Goal: Task Accomplishment & Management: Manage account settings

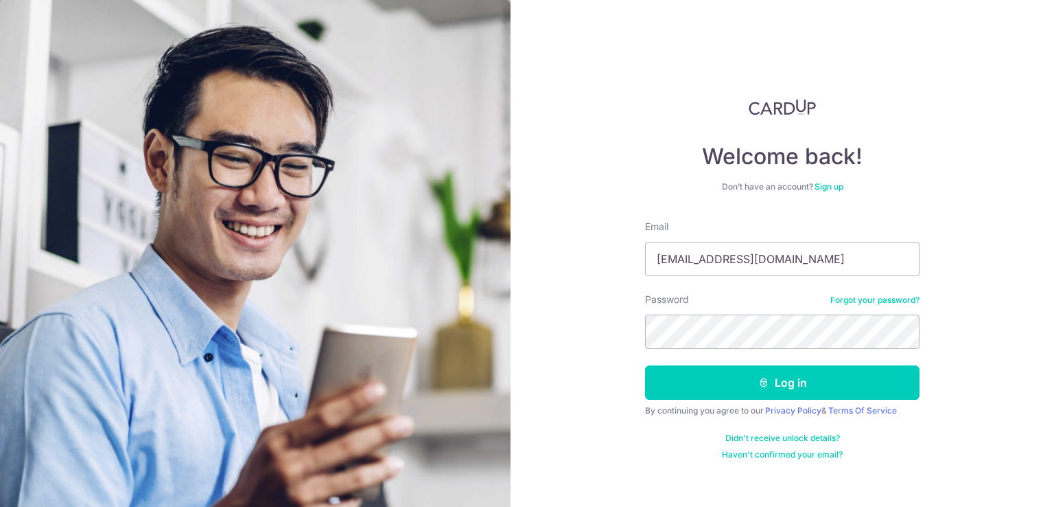
type input "[EMAIL_ADDRESS][DOMAIN_NAME]"
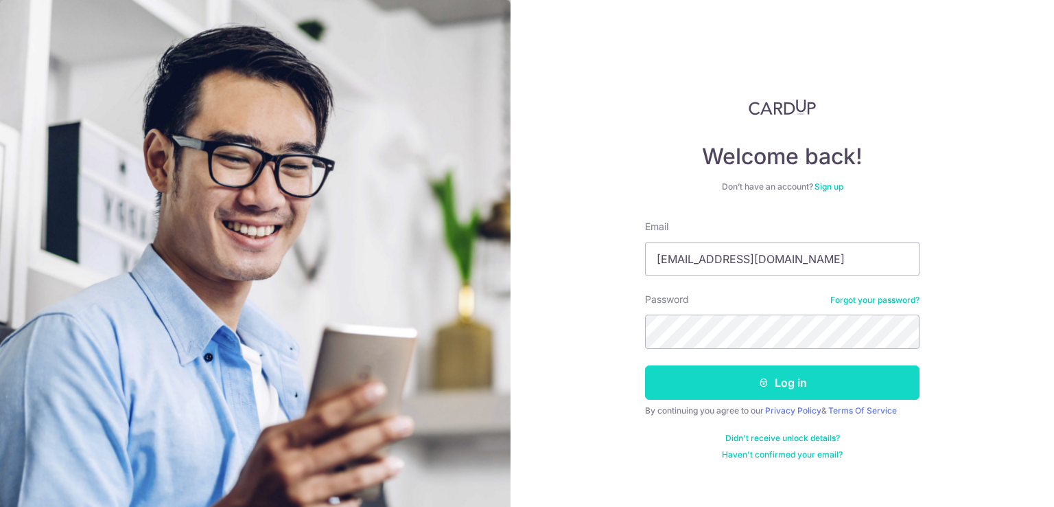
click at [711, 373] on button "Log in" at bounding box center [782, 382] width 275 height 34
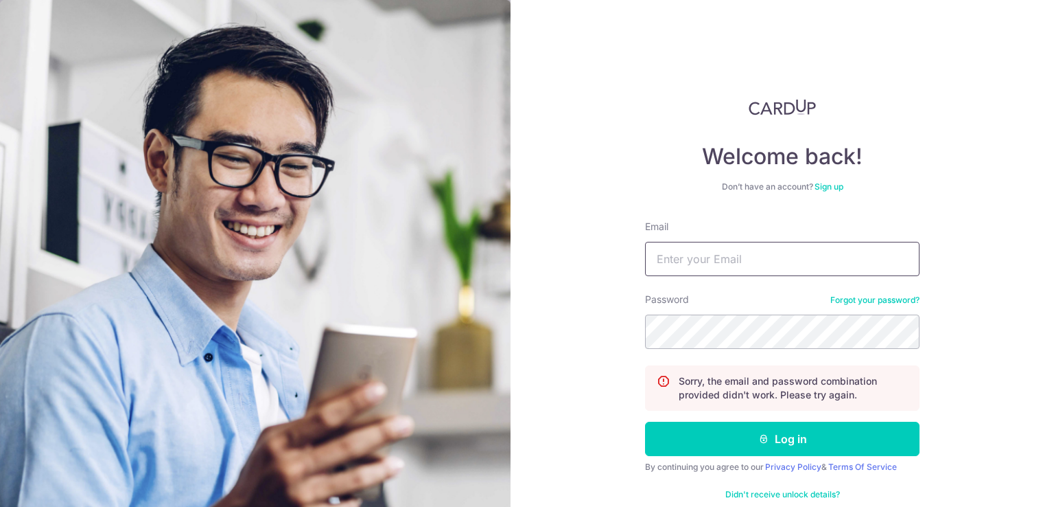
click at [701, 266] on input "Email" at bounding box center [782, 259] width 275 height 34
type input "[EMAIL_ADDRESS][DOMAIN_NAME]"
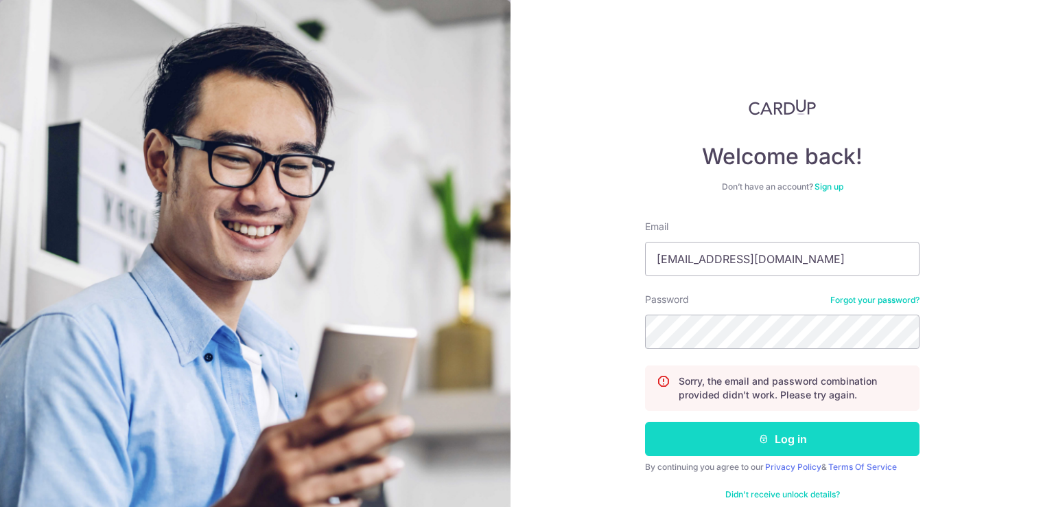
click at [789, 439] on button "Log in" at bounding box center [782, 438] width 275 height 34
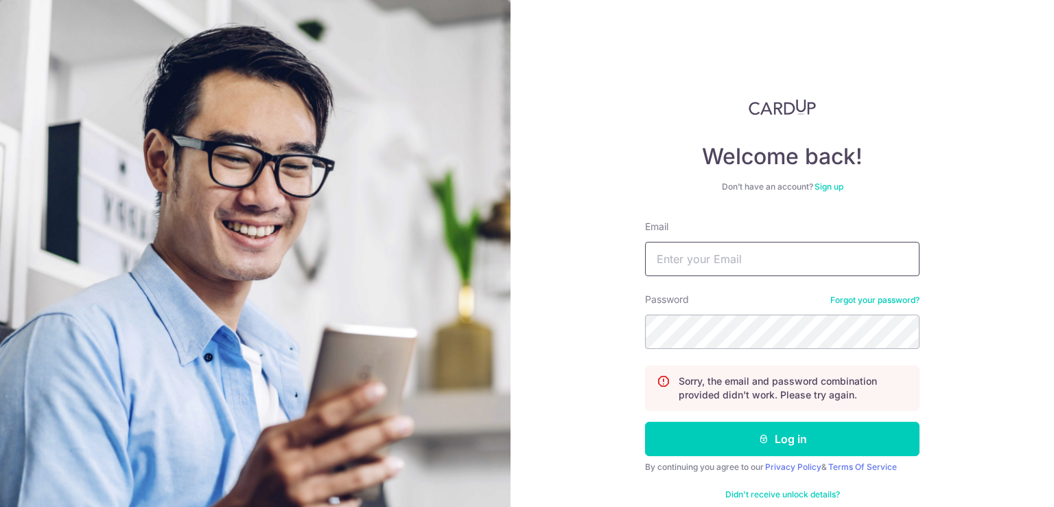
click at [710, 258] on input "Email" at bounding box center [782, 259] width 275 height 34
type input "[EMAIL_ADDRESS][DOMAIN_NAME]"
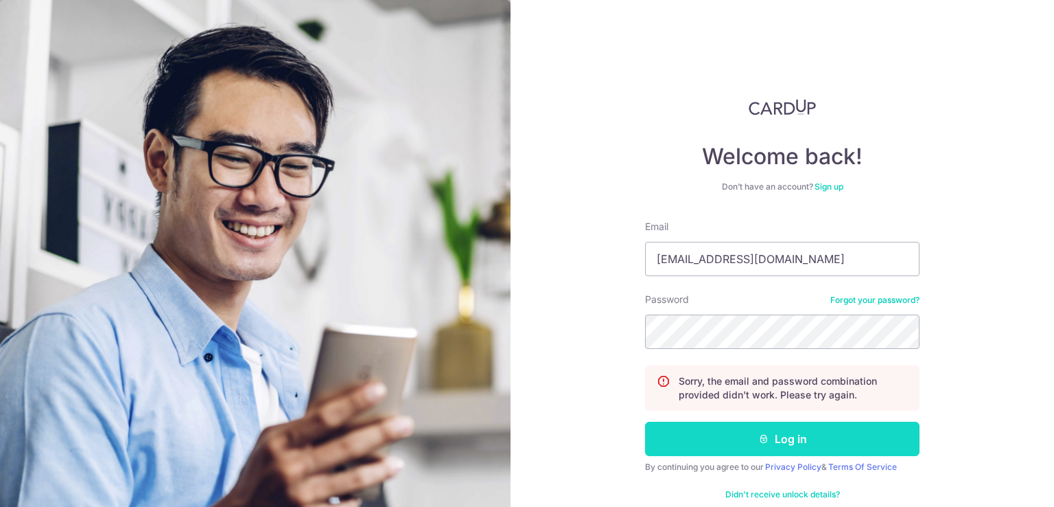
click at [753, 441] on button "Log in" at bounding box center [782, 438] width 275 height 34
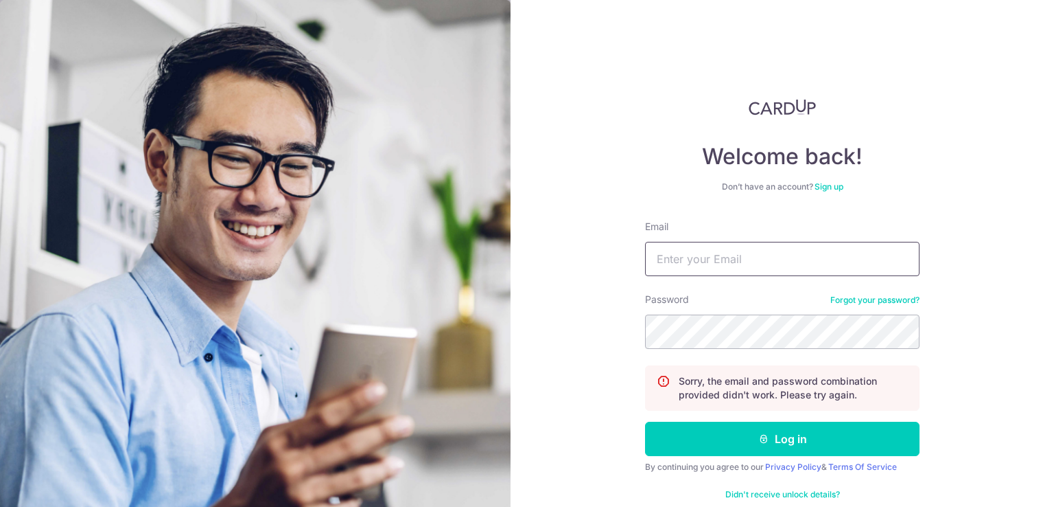
click at [687, 255] on input "Email" at bounding box center [782, 259] width 275 height 34
type input "[EMAIL_ADDRESS][DOMAIN_NAME]"
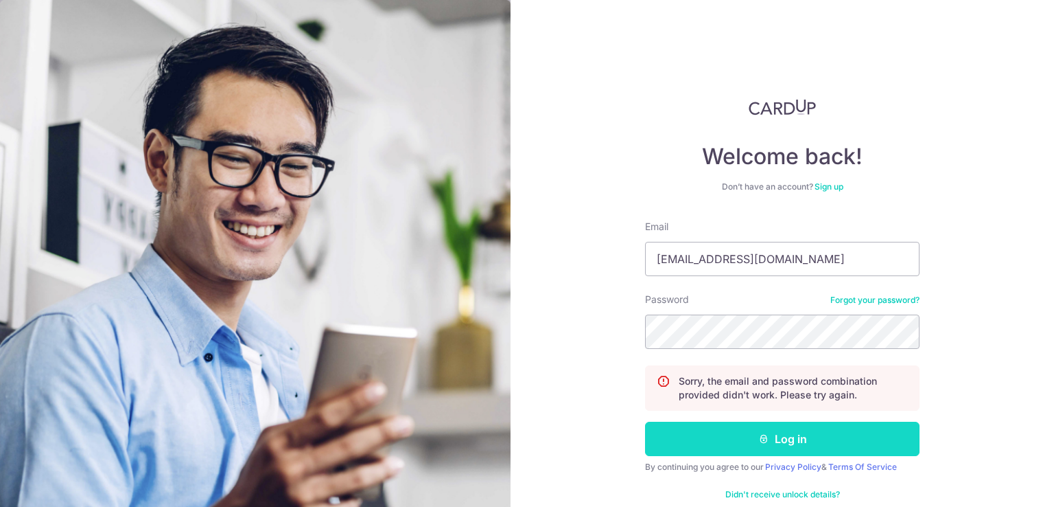
click at [791, 435] on button "Log in" at bounding box center [782, 438] width 275 height 34
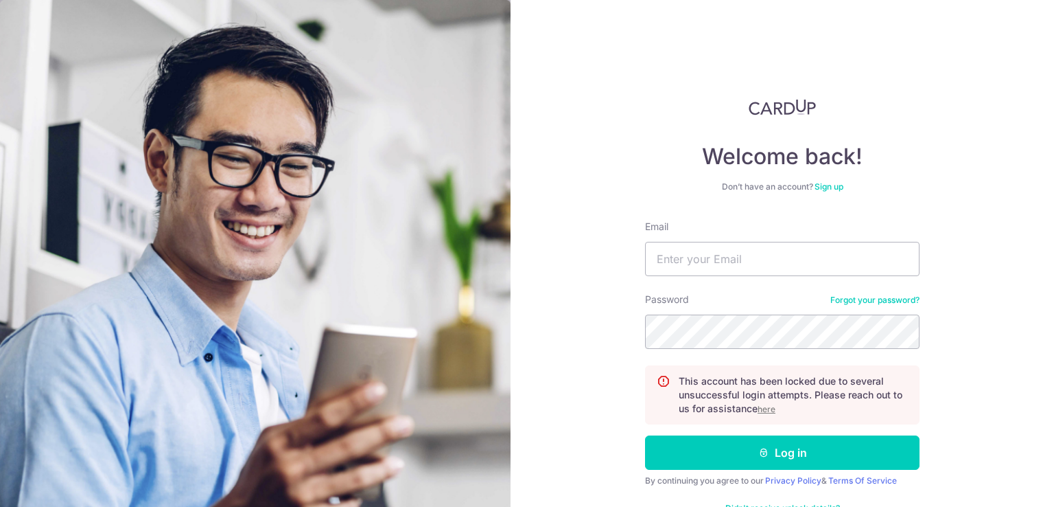
click at [768, 406] on u "here" at bounding box center [767, 409] width 18 height 10
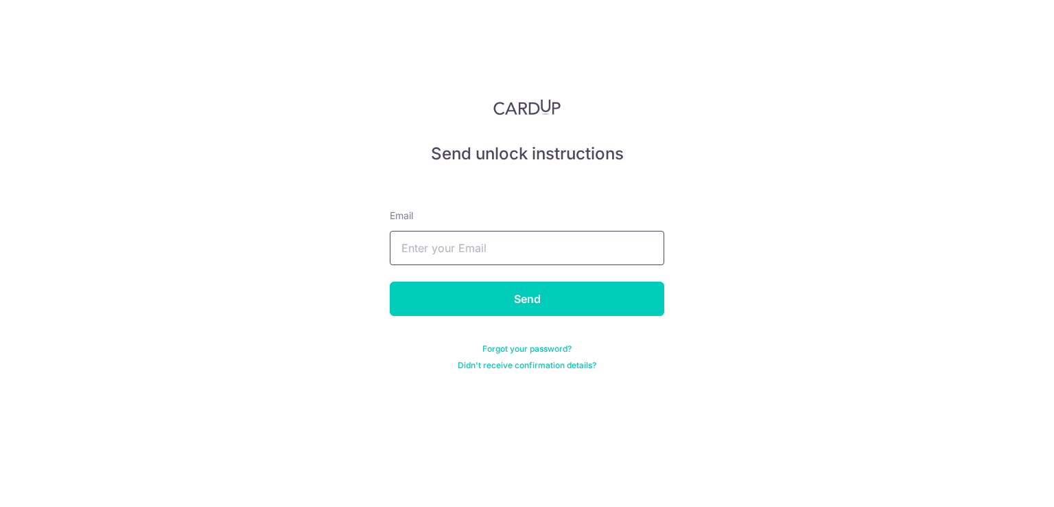
click at [513, 245] on input "text" at bounding box center [527, 248] width 275 height 34
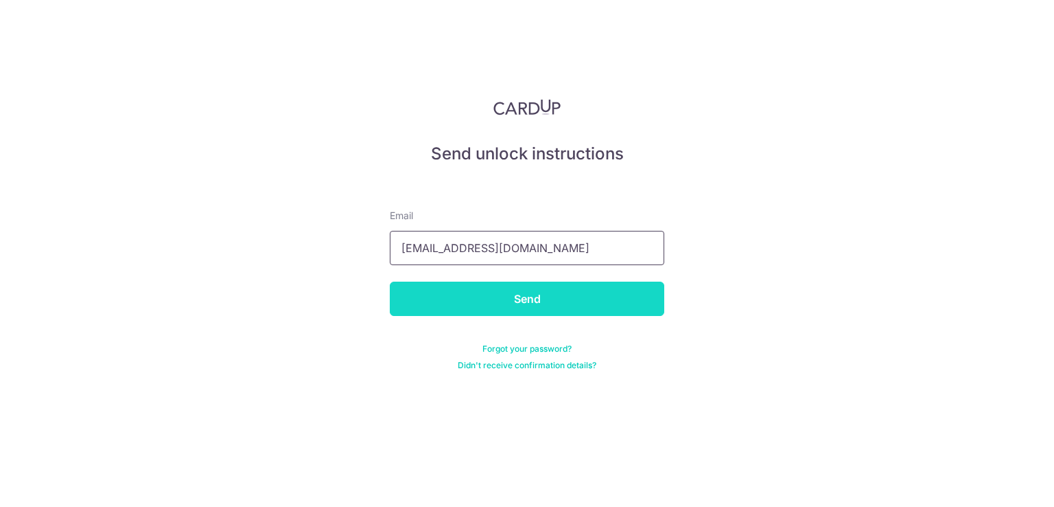
type input "[EMAIL_ADDRESS][DOMAIN_NAME]"
click at [522, 296] on input "Send" at bounding box center [527, 298] width 275 height 34
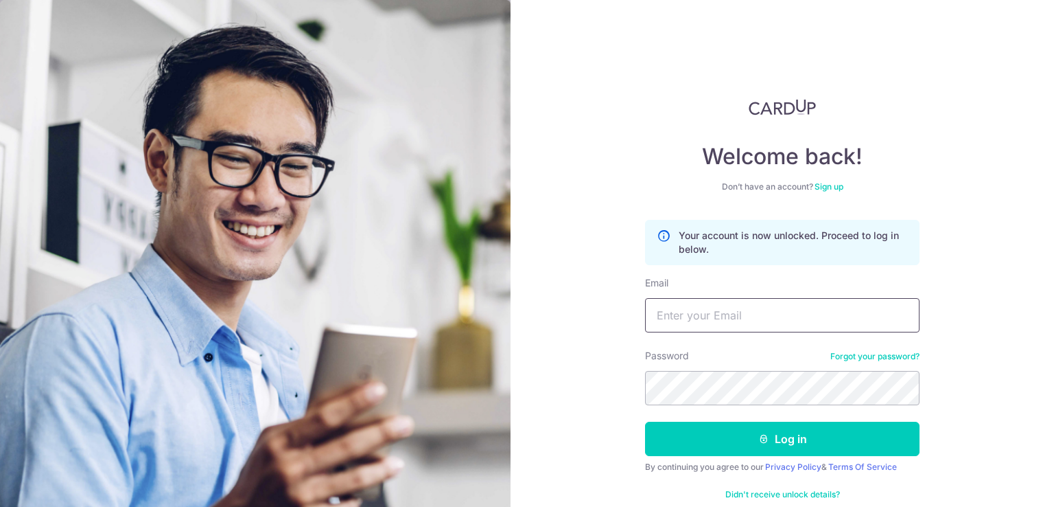
click at [736, 325] on input "Email" at bounding box center [782, 315] width 275 height 34
type input "[EMAIL_ADDRESS][DOMAIN_NAME]"
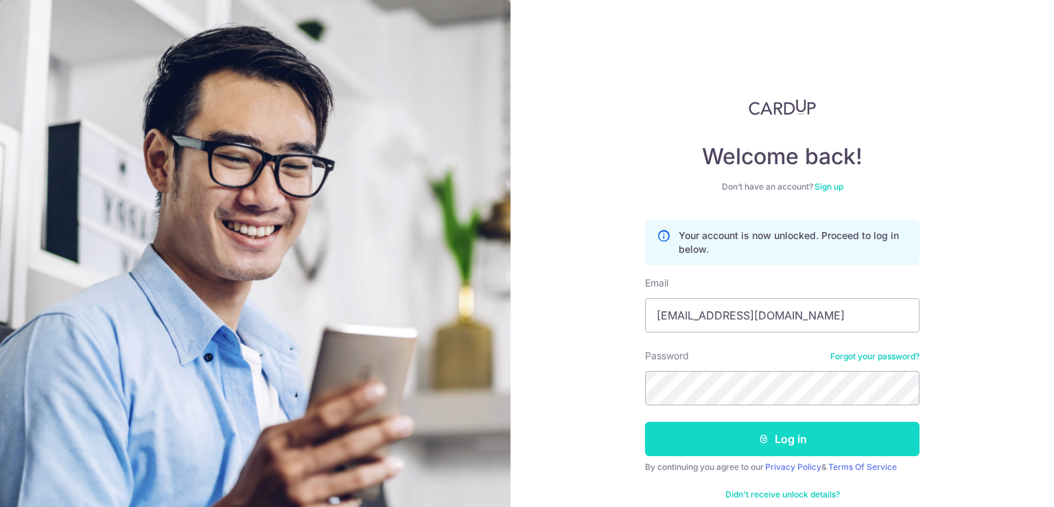
click at [782, 438] on button "Log in" at bounding box center [782, 438] width 275 height 34
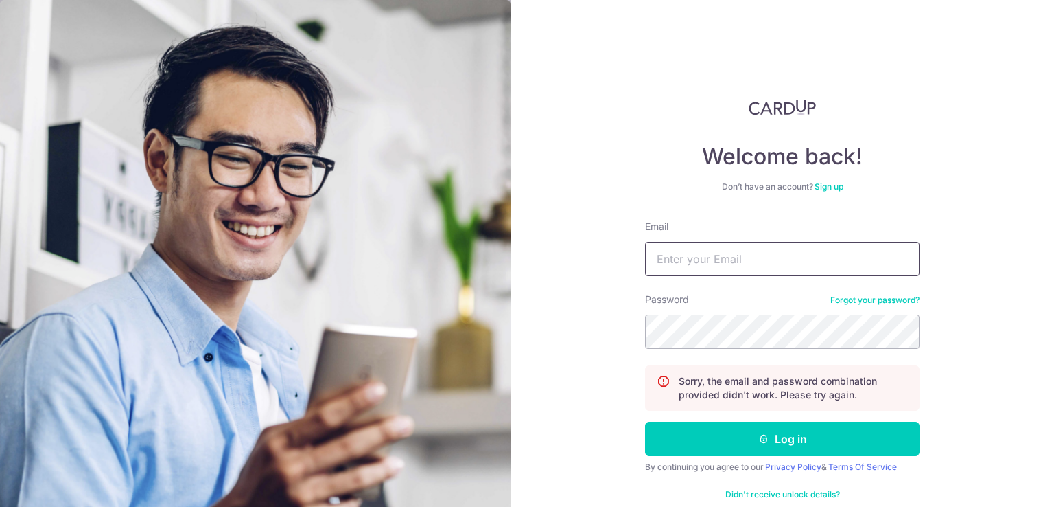
click at [741, 260] on input "Email" at bounding box center [782, 259] width 275 height 34
type input "[EMAIL_ADDRESS][DOMAIN_NAME]"
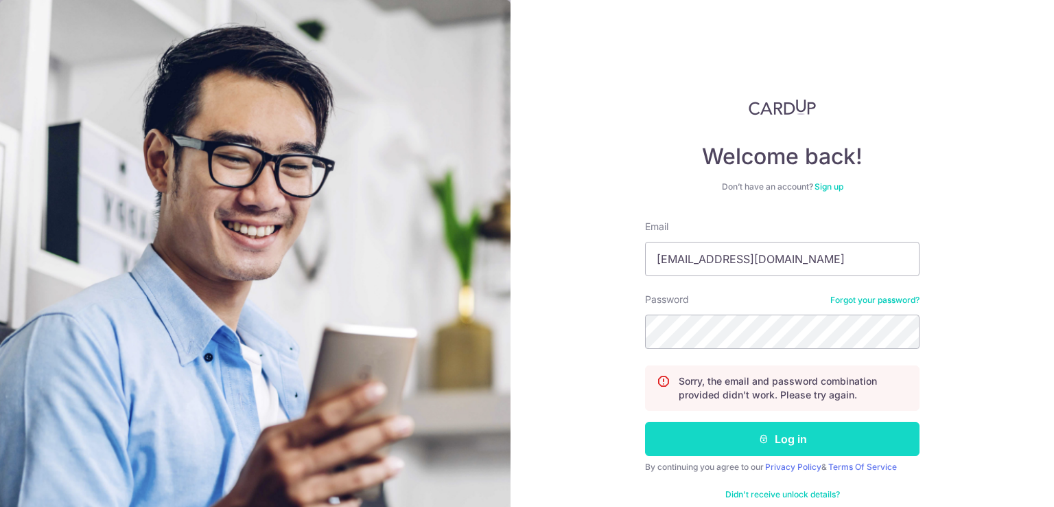
click at [761, 428] on button "Log in" at bounding box center [782, 438] width 275 height 34
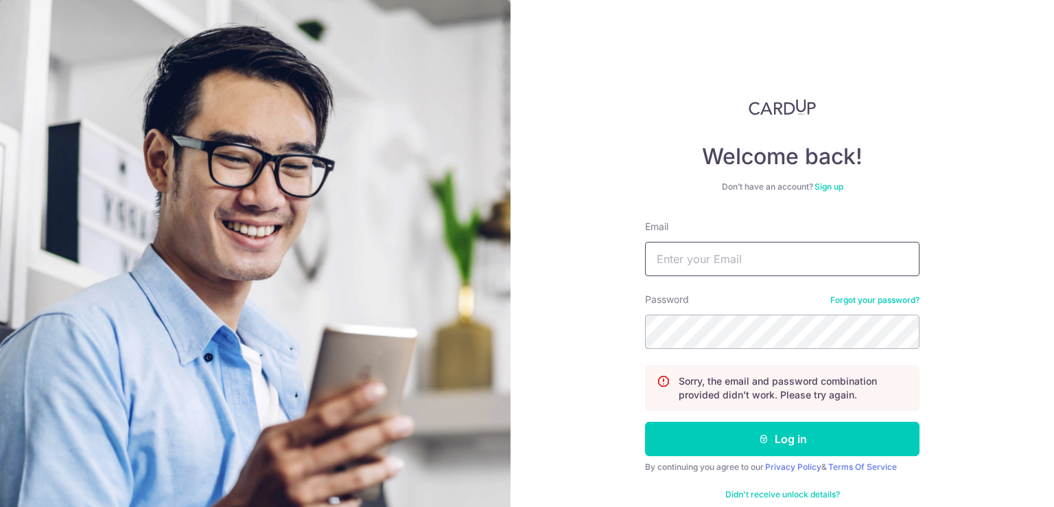
click at [726, 275] on input "Email" at bounding box center [782, 259] width 275 height 34
type input "[EMAIL_ADDRESS][DOMAIN_NAME]"
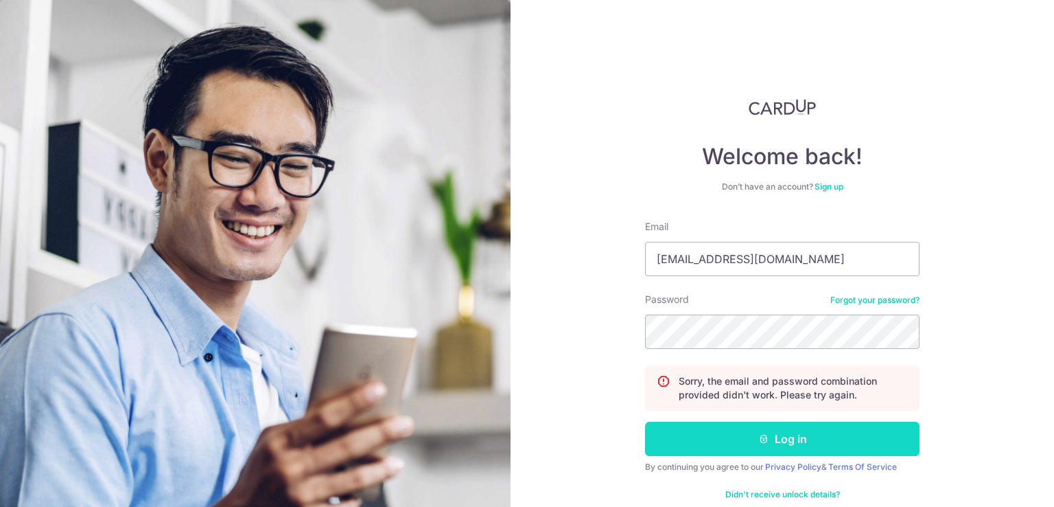
click at [758, 435] on icon "submit" at bounding box center [763, 438] width 11 height 11
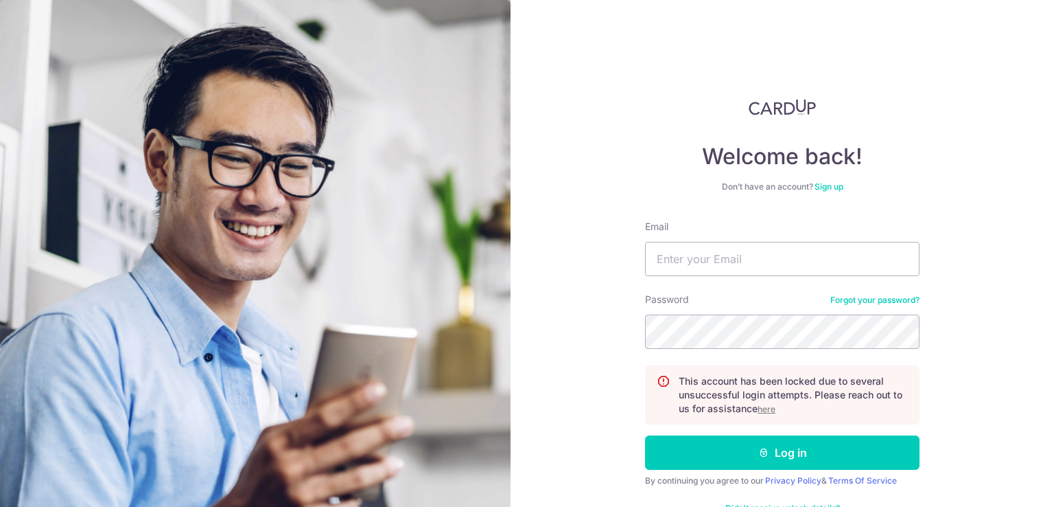
click at [765, 410] on u "here" at bounding box center [767, 409] width 18 height 10
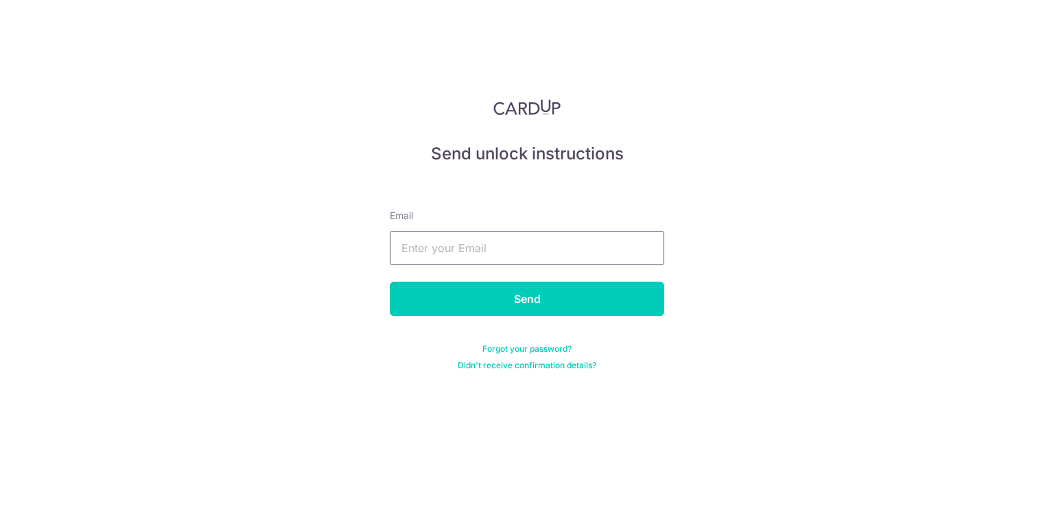
click at [513, 248] on input "text" at bounding box center [527, 248] width 275 height 34
type input "[EMAIL_ADDRESS][DOMAIN_NAME]"
click at [390, 281] on input "Send" at bounding box center [527, 298] width 275 height 34
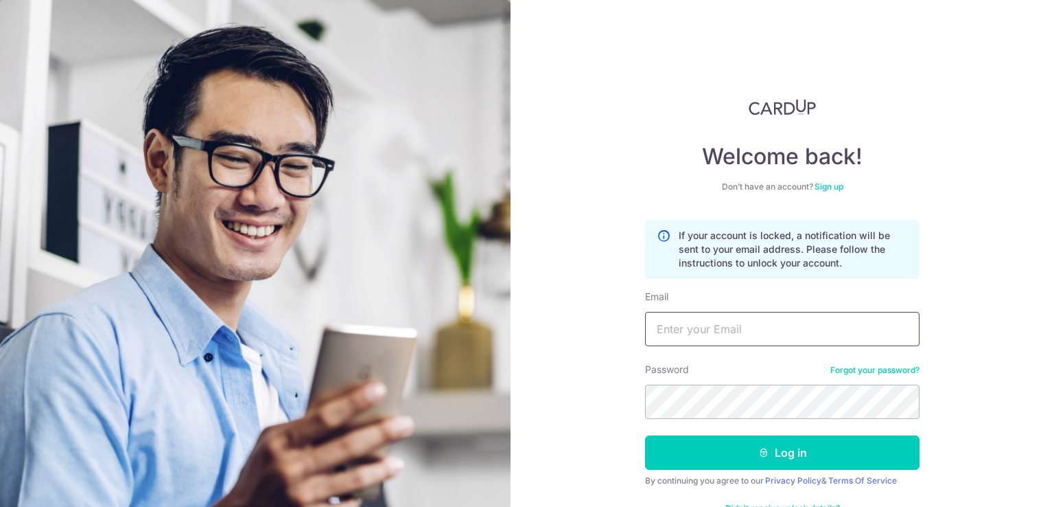
click at [742, 323] on input "Email" at bounding box center [782, 329] width 275 height 34
type input "[EMAIL_ADDRESS][DOMAIN_NAME]"
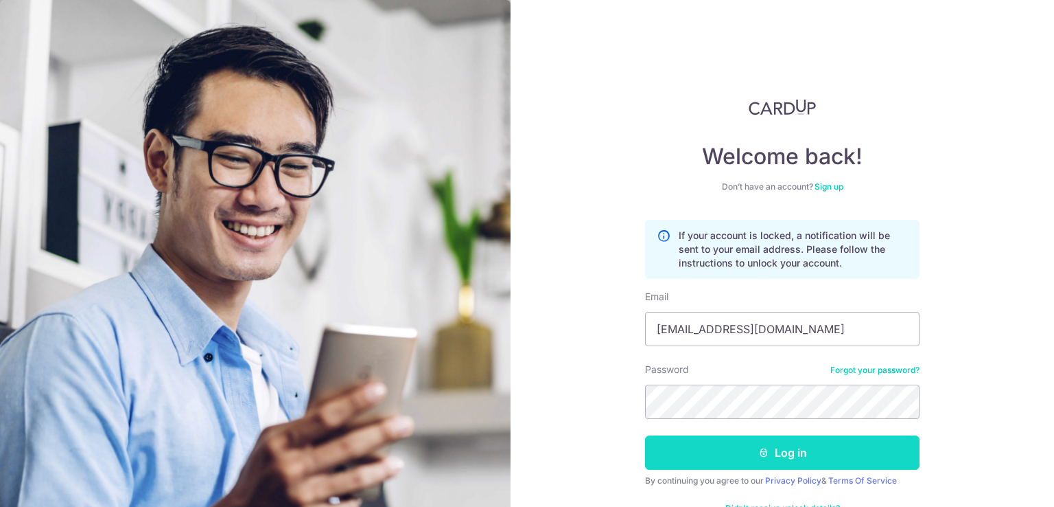
click at [789, 452] on button "Log in" at bounding box center [782, 452] width 275 height 34
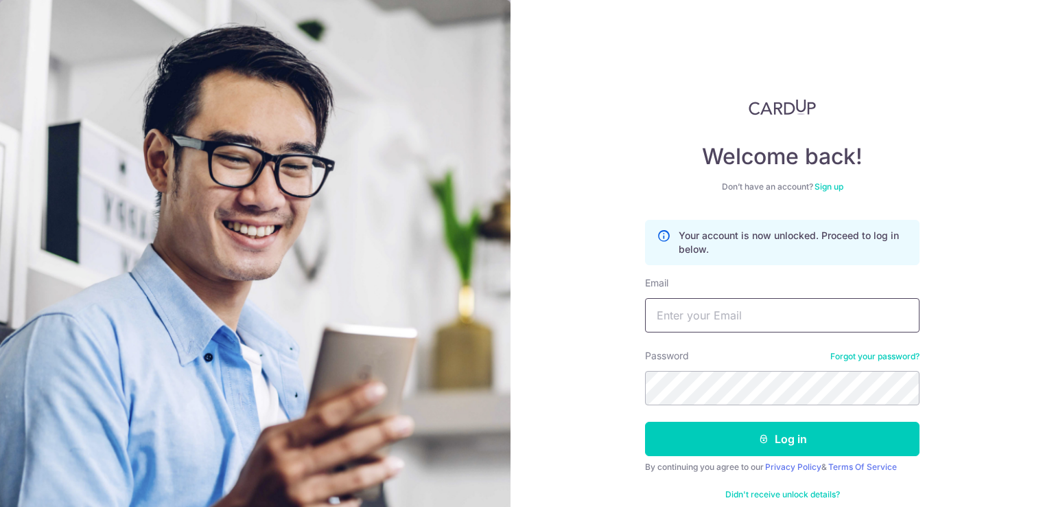
click at [722, 325] on input "Email" at bounding box center [782, 315] width 275 height 34
type input "[EMAIL_ADDRESS][DOMAIN_NAME]"
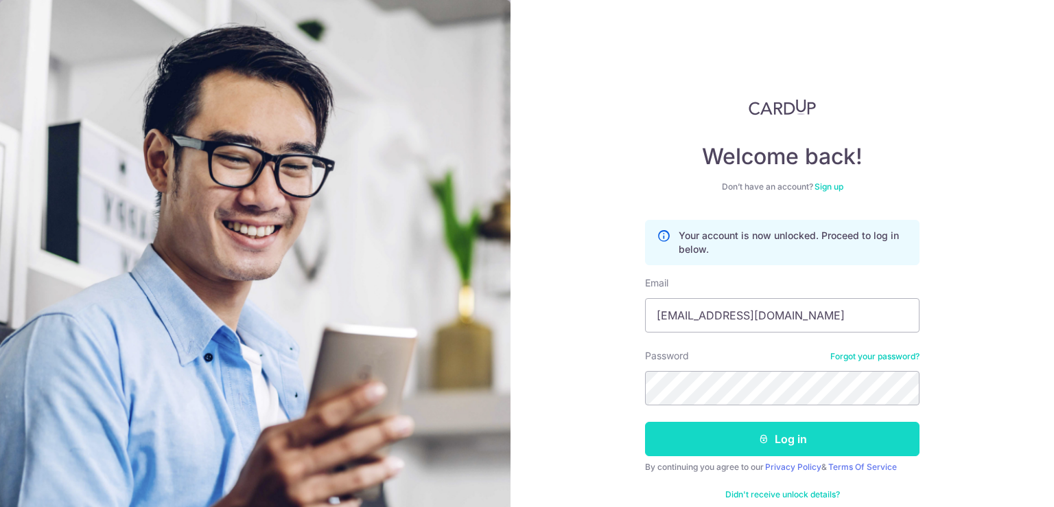
click at [736, 430] on button "Log in" at bounding box center [782, 438] width 275 height 34
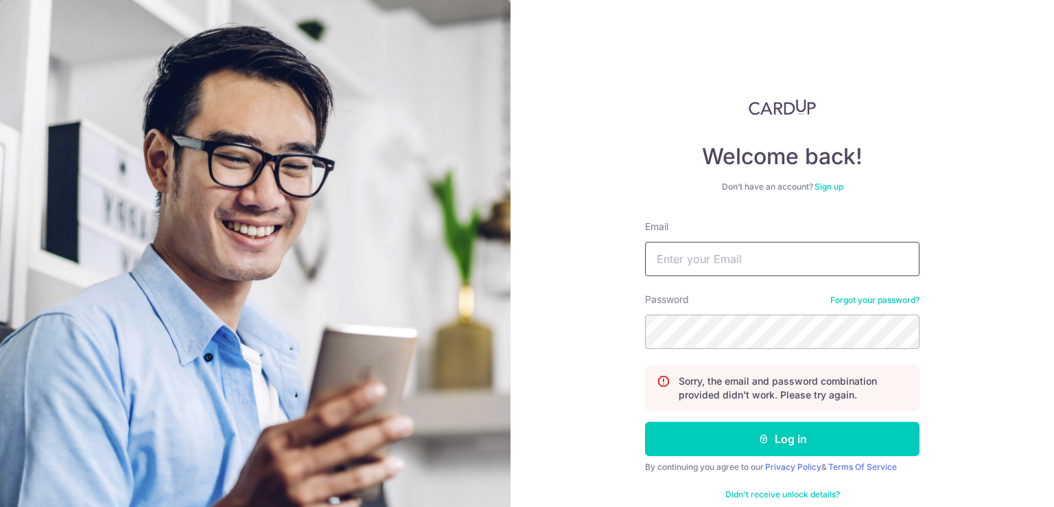
click at [675, 262] on input "Email" at bounding box center [782, 259] width 275 height 34
type input "[EMAIL_ADDRESS][DOMAIN_NAME]"
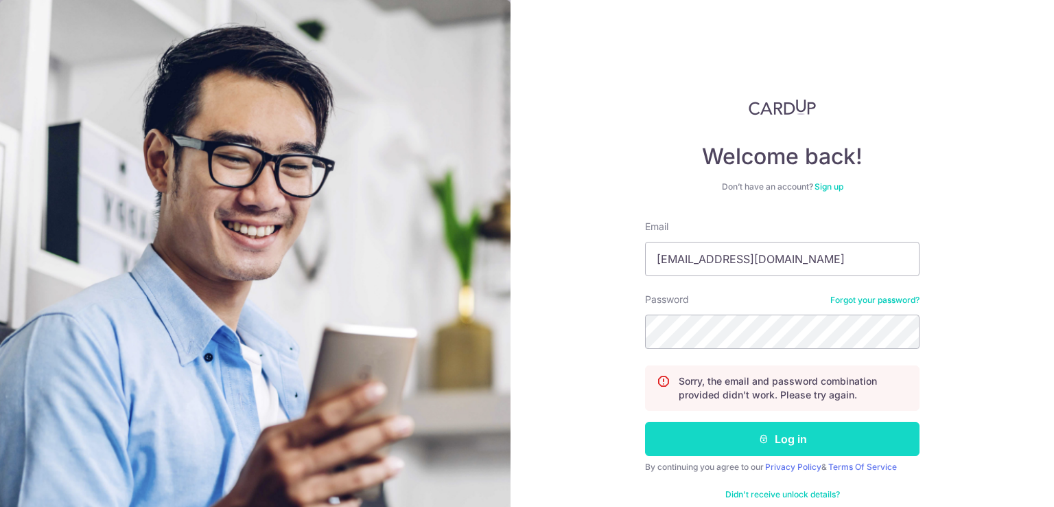
click at [782, 439] on button "Log in" at bounding box center [782, 438] width 275 height 34
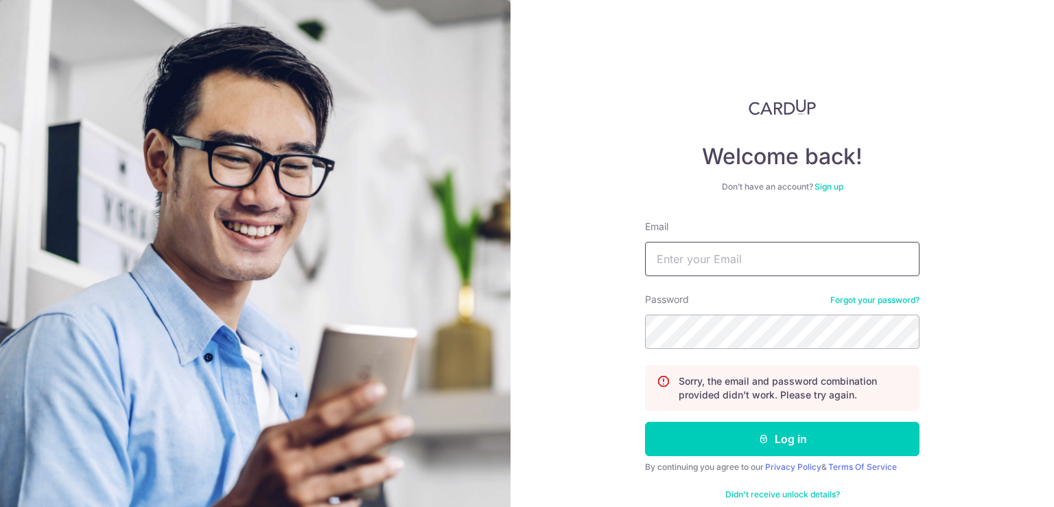
click at [705, 257] on input "Email" at bounding box center [782, 259] width 275 height 34
type input "[EMAIL_ADDRESS][DOMAIN_NAME]"
click at [844, 299] on link "Forgot your password?" at bounding box center [875, 299] width 89 height 11
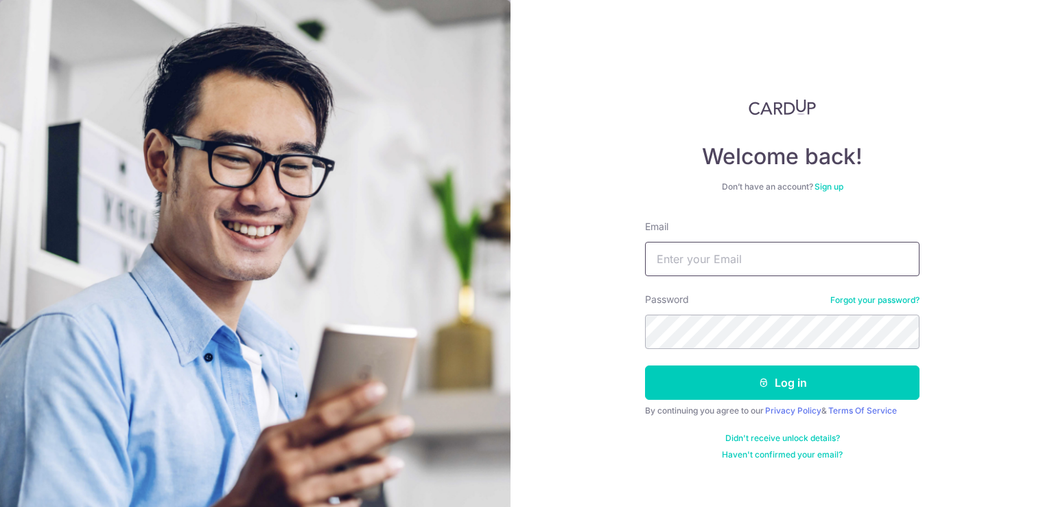
click at [680, 275] on input "Email" at bounding box center [782, 259] width 275 height 34
type input "activate"
click at [826, 183] on link "Sign up" at bounding box center [829, 186] width 29 height 10
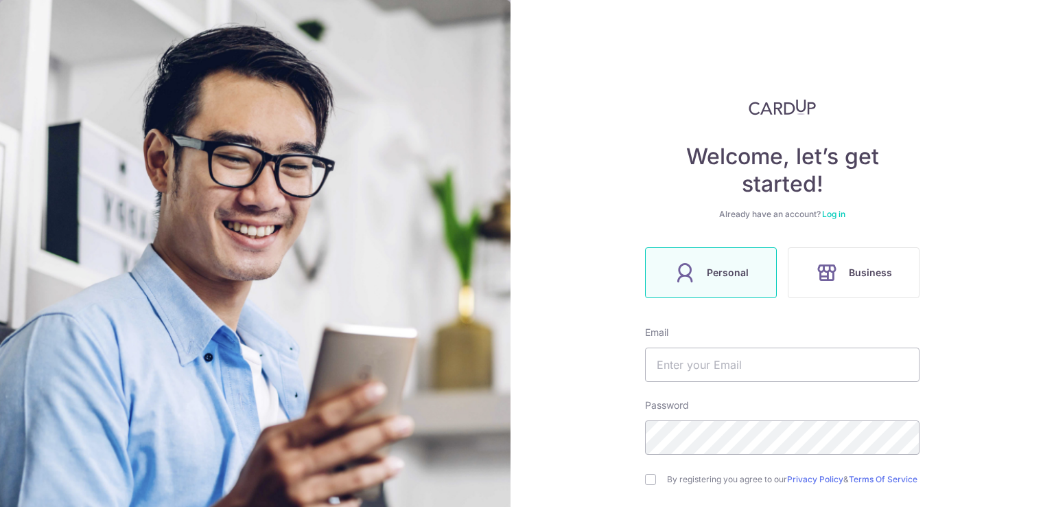
scroll to position [137, 0]
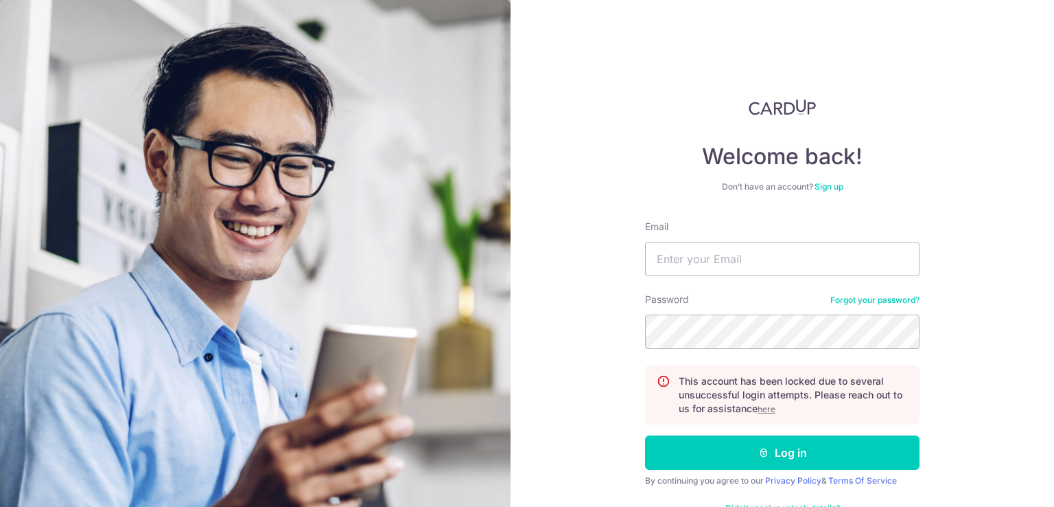
click at [763, 404] on u "here" at bounding box center [767, 409] width 18 height 10
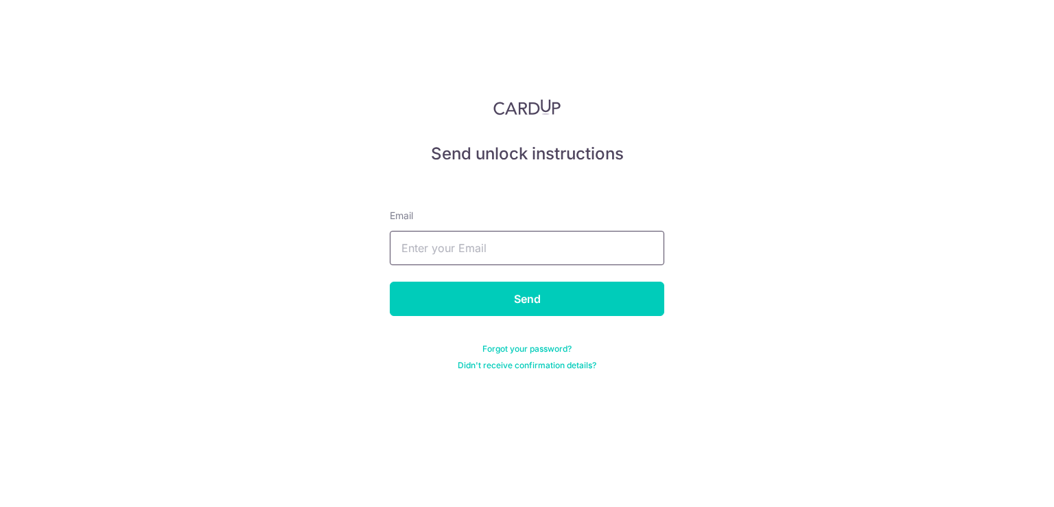
click at [526, 248] on input "text" at bounding box center [527, 248] width 275 height 34
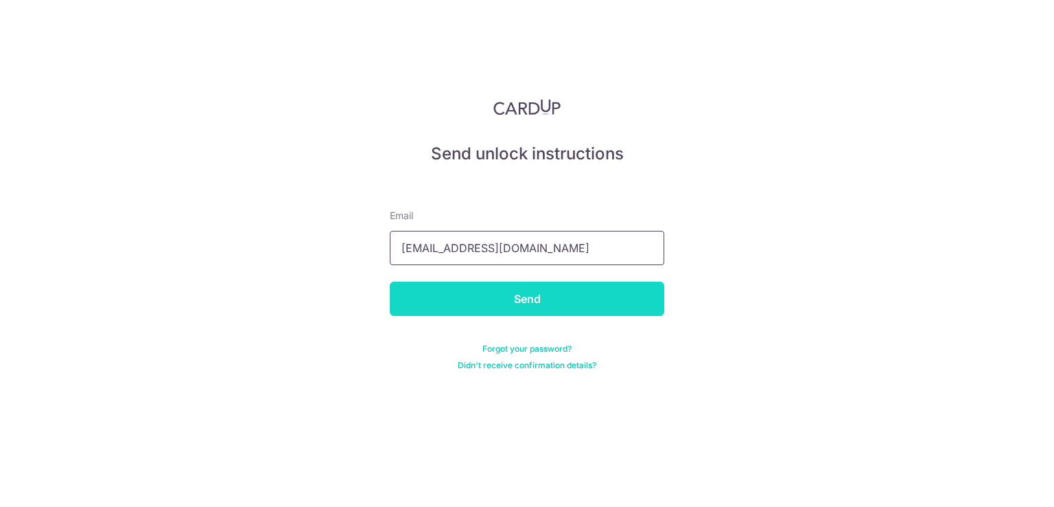
type input "activated.d@gmail.com"
click at [524, 308] on input "Send" at bounding box center [527, 298] width 275 height 34
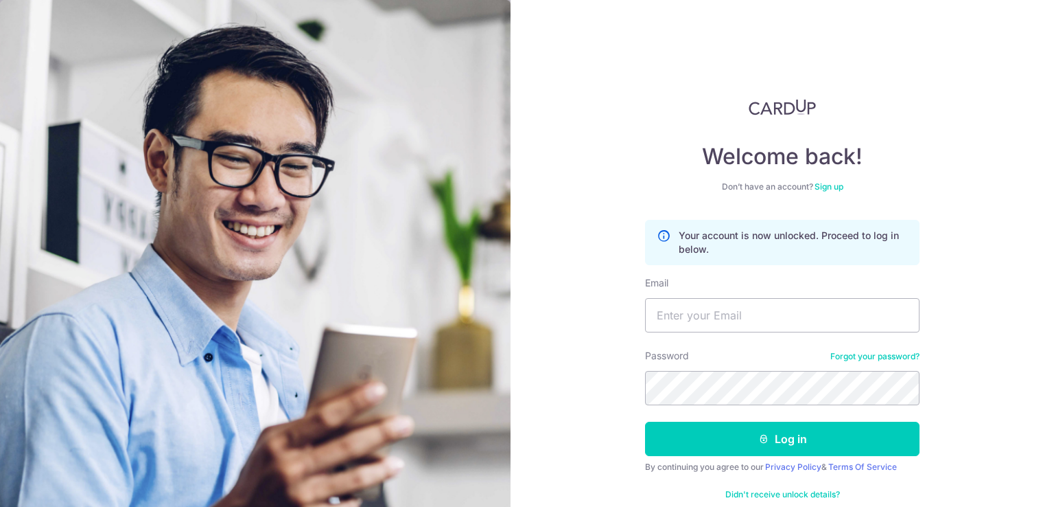
click at [721, 321] on input "Email" at bounding box center [782, 315] width 275 height 34
type input "[EMAIL_ADDRESS][DOMAIN_NAME]"
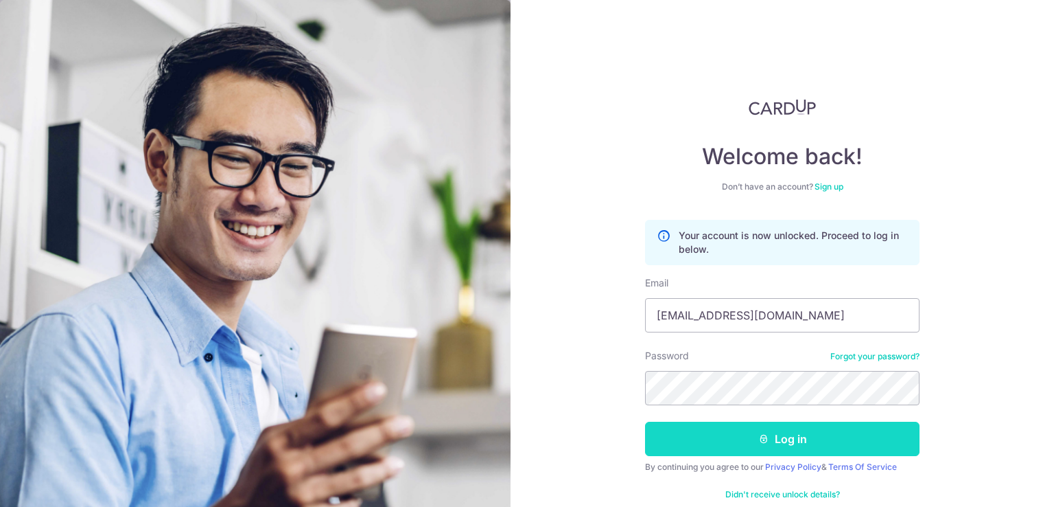
click at [803, 443] on button "Log in" at bounding box center [782, 438] width 275 height 34
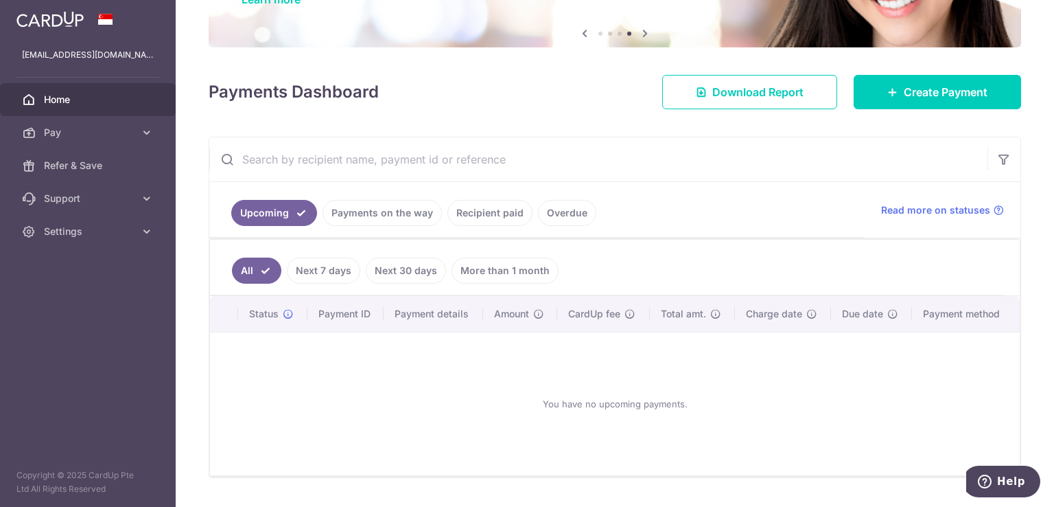
scroll to position [137, 0]
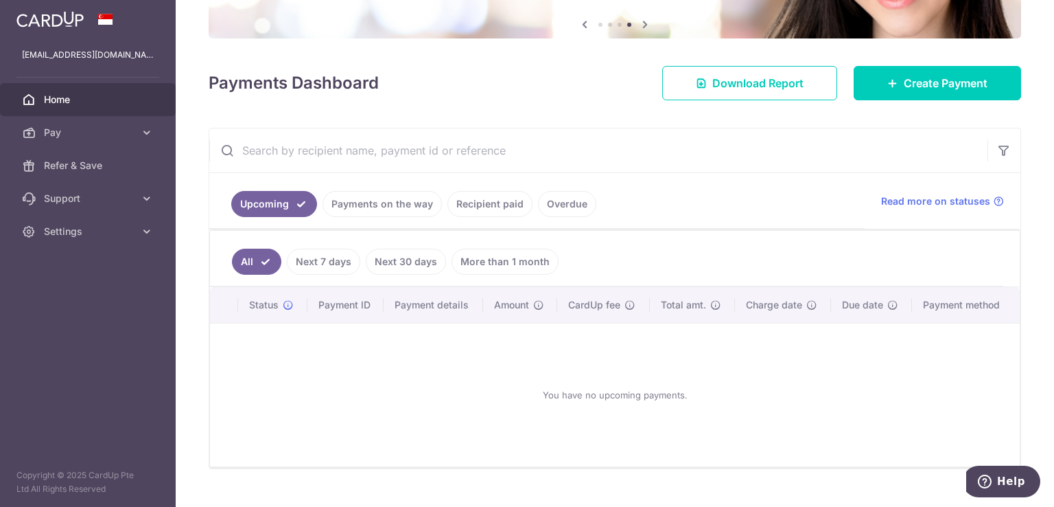
click at [476, 202] on link "Recipient paid" at bounding box center [490, 204] width 85 height 26
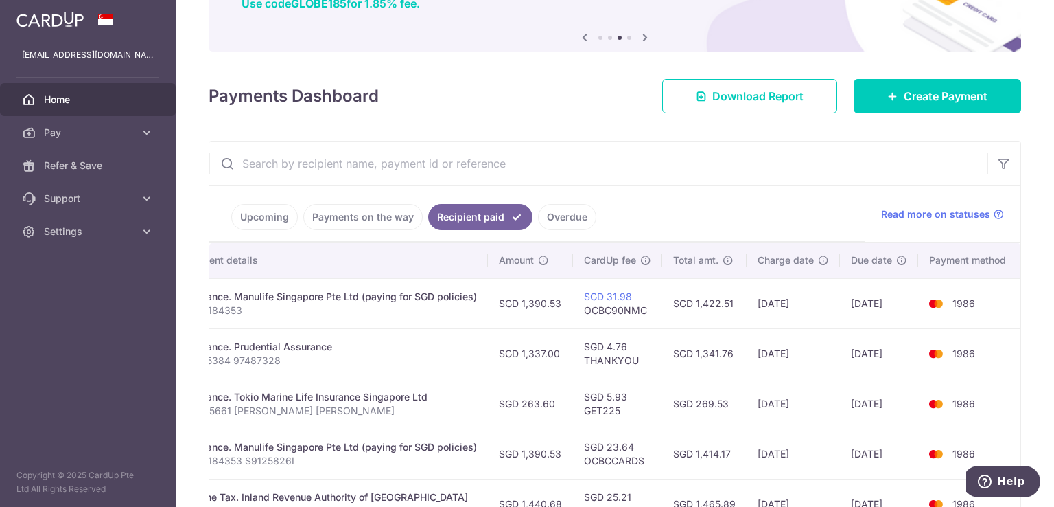
scroll to position [0, 0]
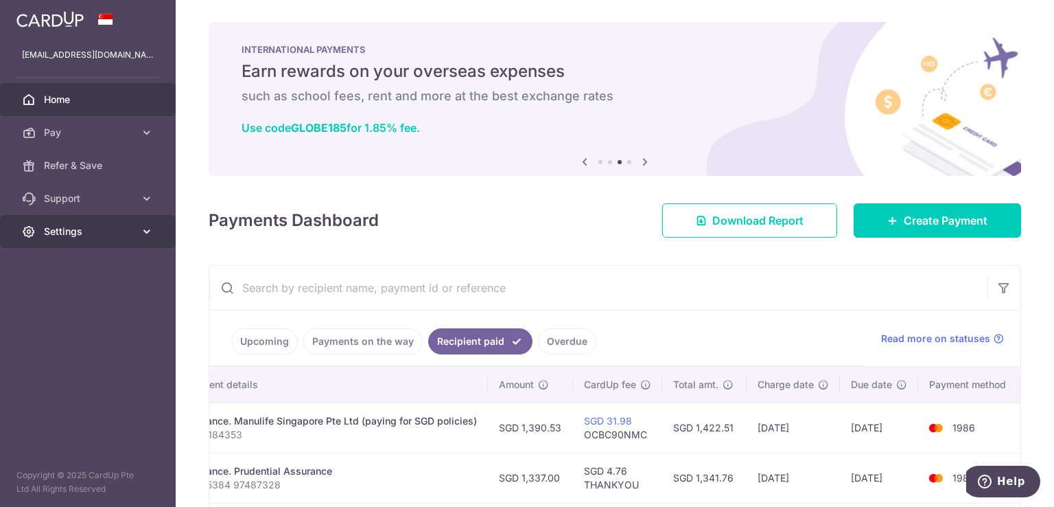
click at [58, 238] on link "Settings" at bounding box center [88, 231] width 176 height 33
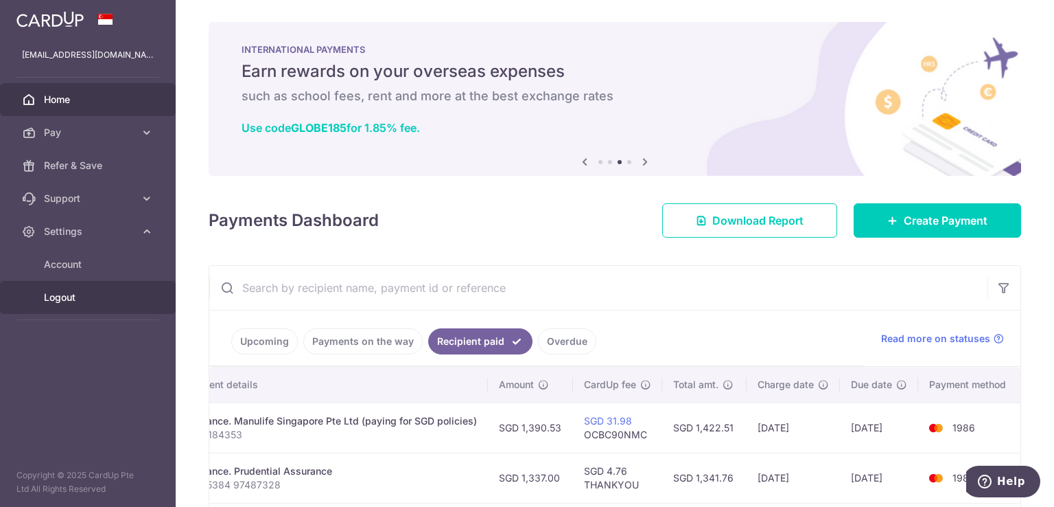
click at [75, 297] on span "Logout" at bounding box center [89, 297] width 91 height 14
